Goal: Find specific page/section: Find specific page/section

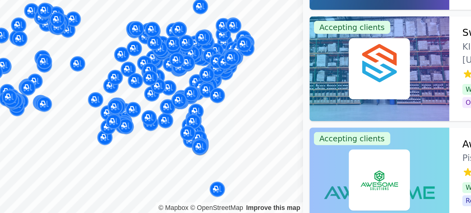
click at [139, 133] on div "PrepNShip Ringwood, [GEOGRAPHIC_DATA], [GEOGRAPHIC_DATA] No reviews" at bounding box center [142, 116] width 118 height 42
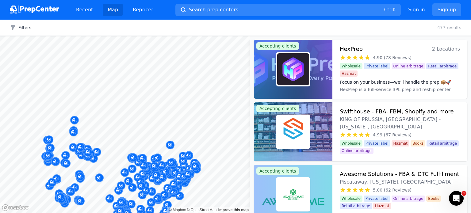
click at [114, 183] on div at bounding box center [145, 183] width 118 height 5
click at [120, 183] on div at bounding box center [145, 183] width 118 height 5
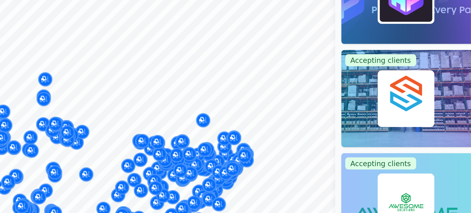
click at [114, 181] on div at bounding box center [145, 183] width 118 height 5
click at [121, 183] on div at bounding box center [145, 183] width 118 height 5
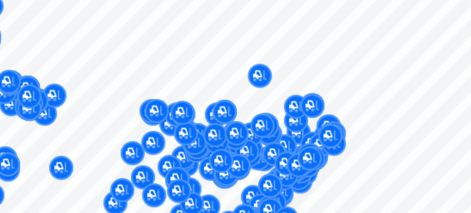
click at [116, 182] on div at bounding box center [145, 183] width 118 height 5
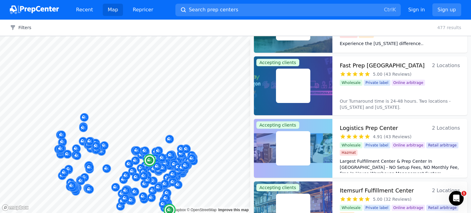
scroll to position [484, 0]
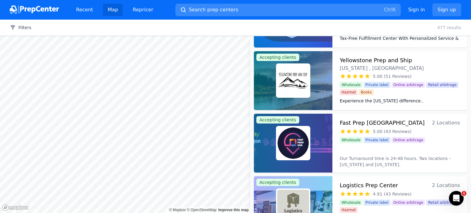
click at [205, 7] on span "Search prep centers" at bounding box center [213, 9] width 49 height 7
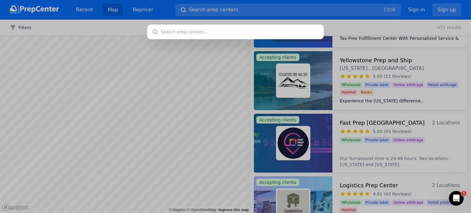
click at [188, 35] on input "text" at bounding box center [235, 32] width 177 height 15
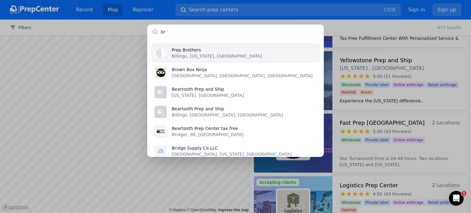
type input "b"
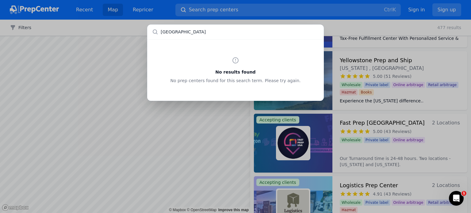
click at [192, 36] on input "[GEOGRAPHIC_DATA]" at bounding box center [235, 32] width 177 height 15
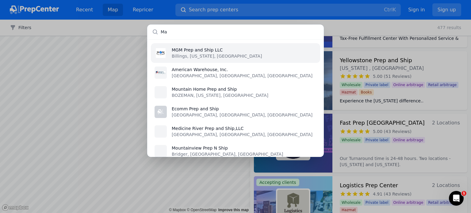
type input "M"
